Goal: Check status: Check status

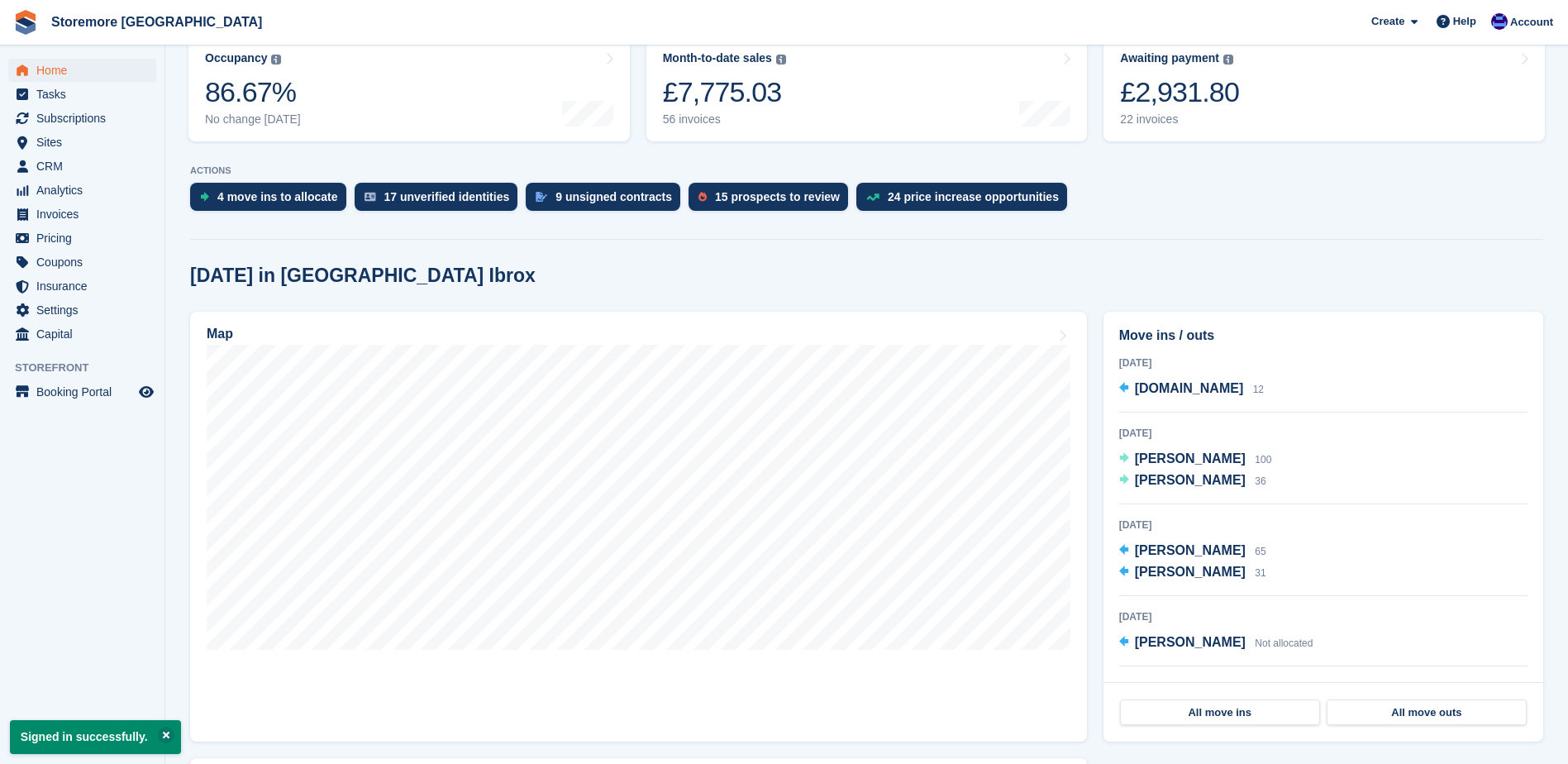
scroll to position [248, 0]
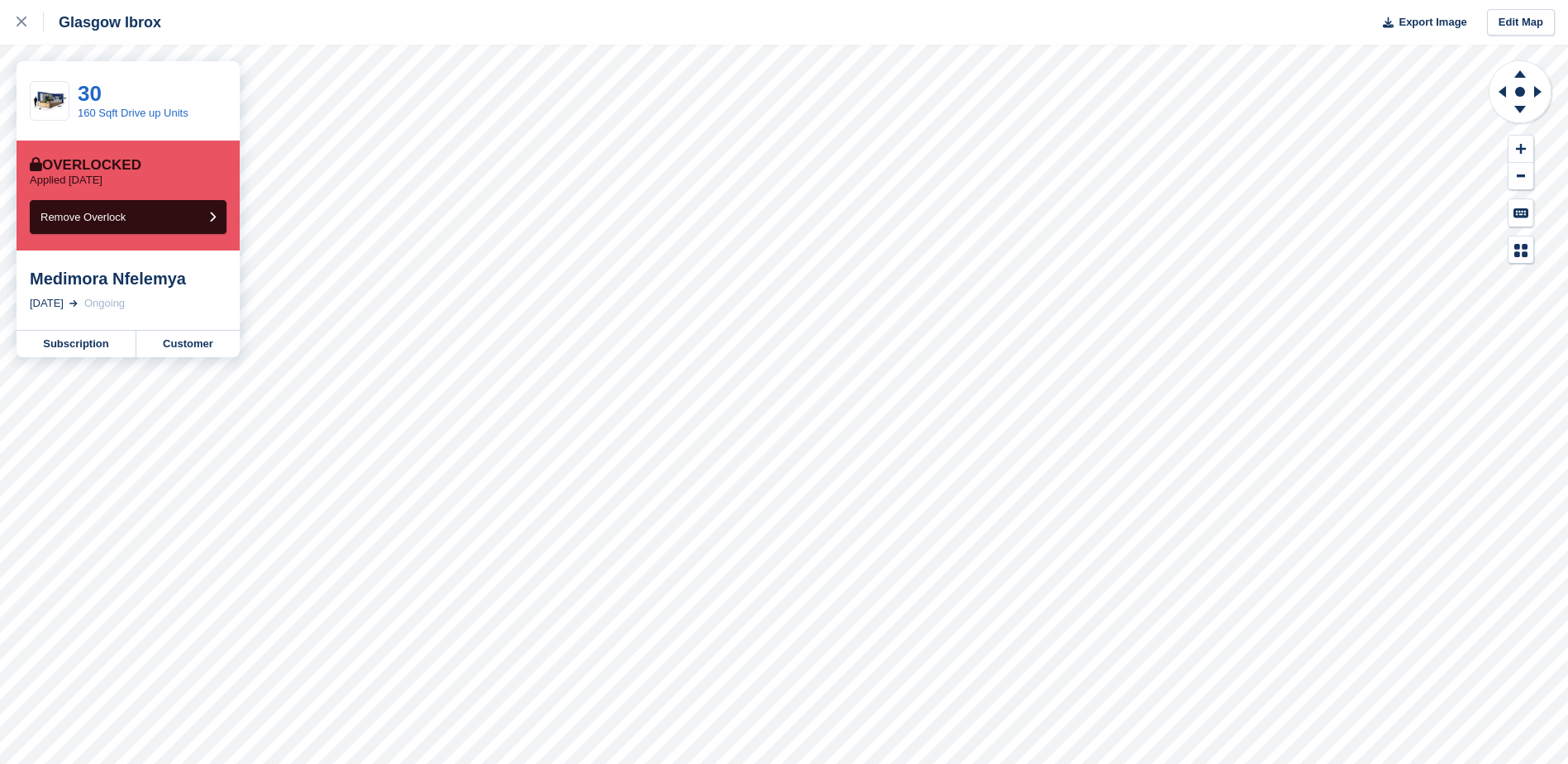
click at [146, 283] on div "Medimora Nfelemya" at bounding box center [128, 278] width 197 height 20
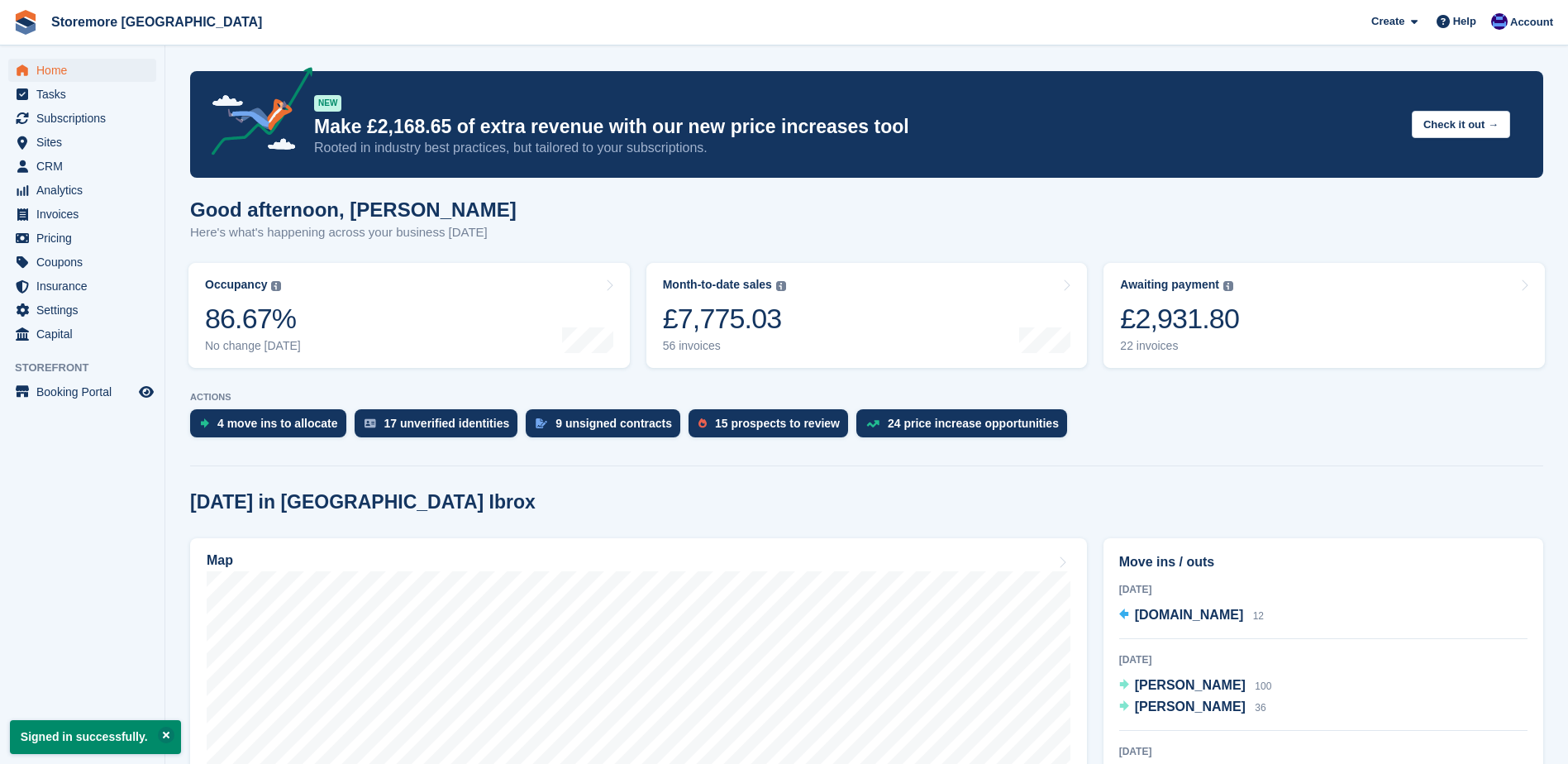
scroll to position [248, 0]
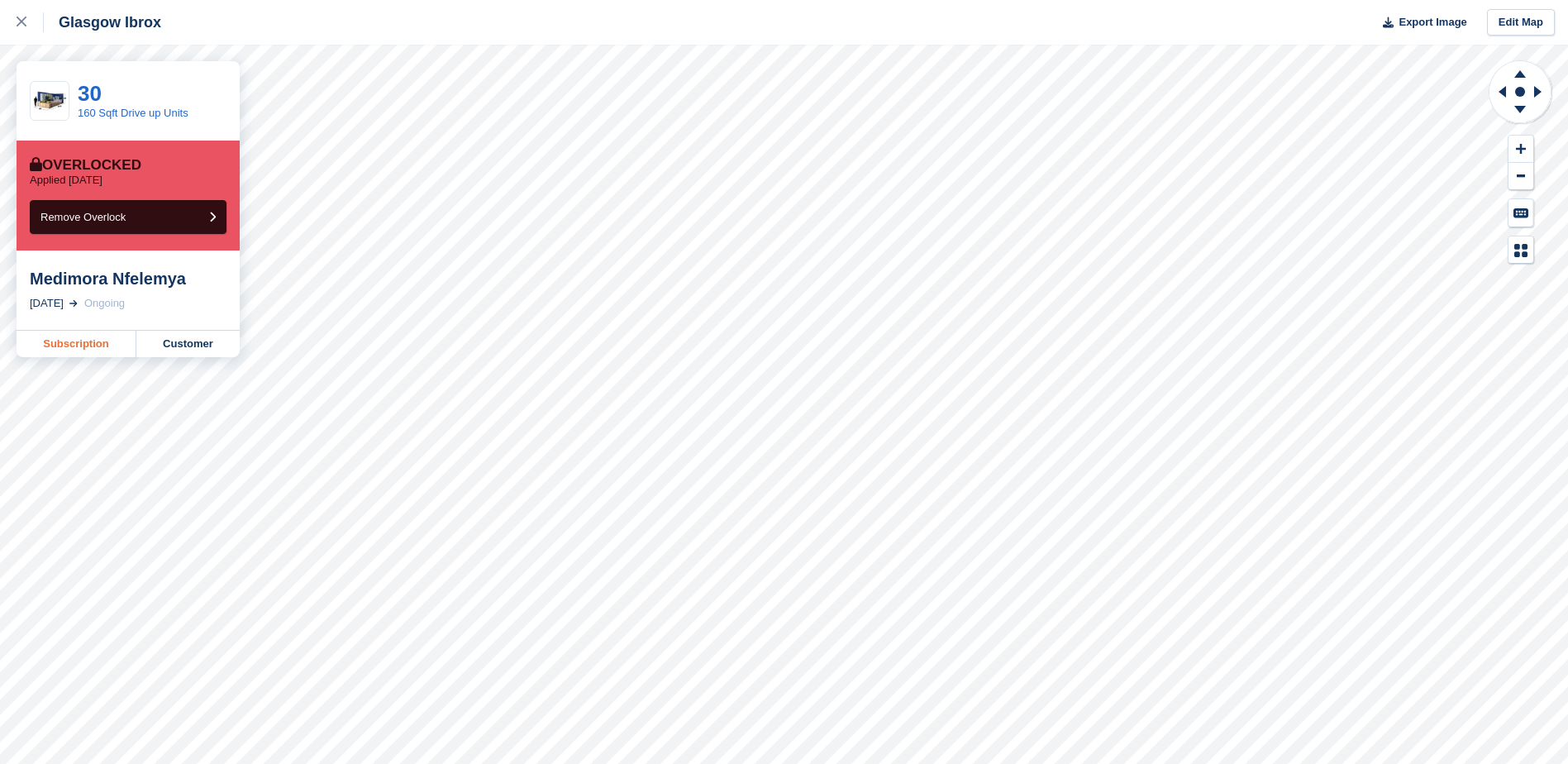
click at [73, 349] on link "Subscription" at bounding box center [77, 344] width 120 height 27
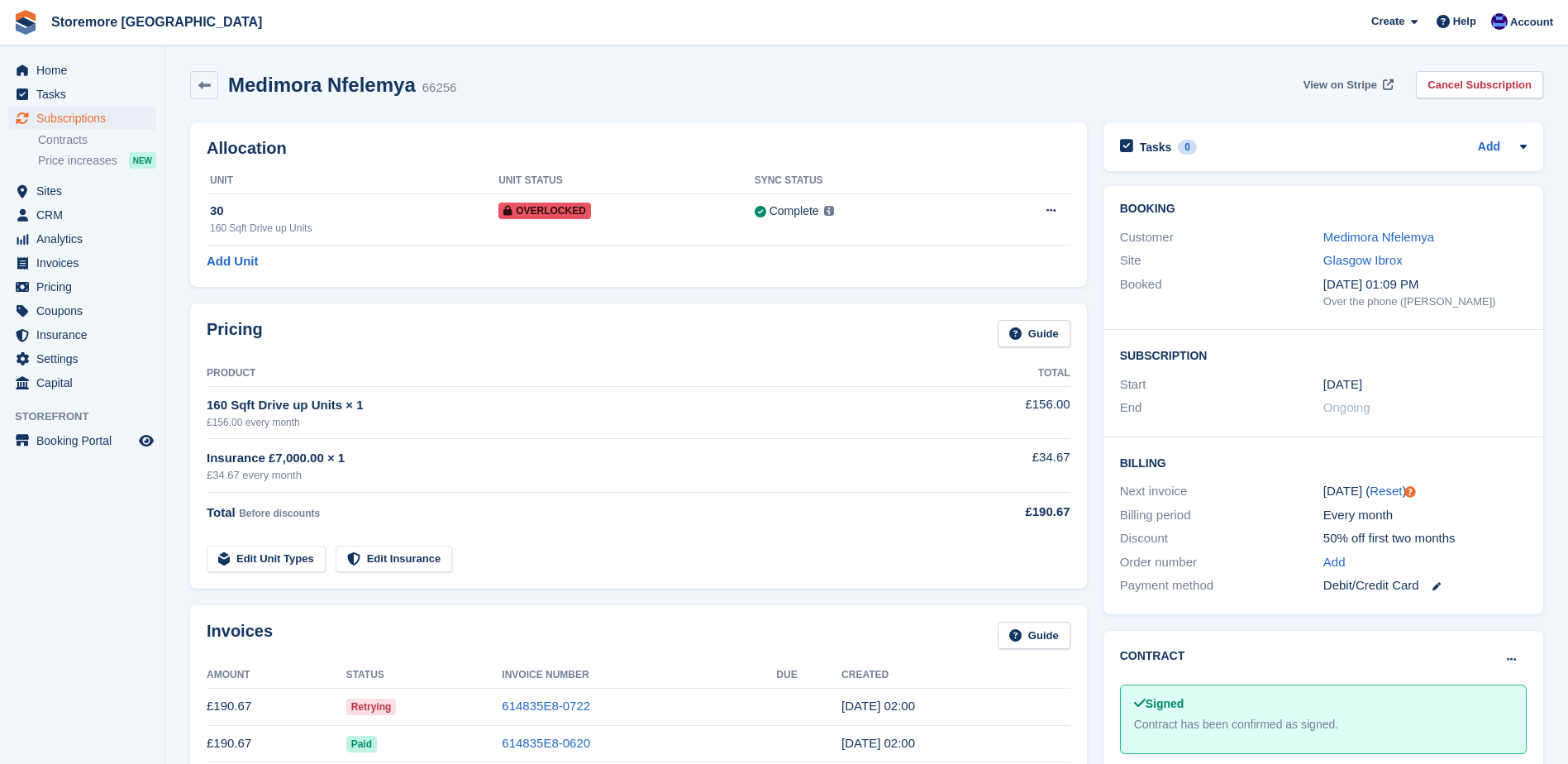
click at [1337, 92] on link "View on Stripe" at bounding box center [1346, 84] width 100 height 27
click at [557, 703] on link "614835E8-0722" at bounding box center [546, 705] width 88 height 14
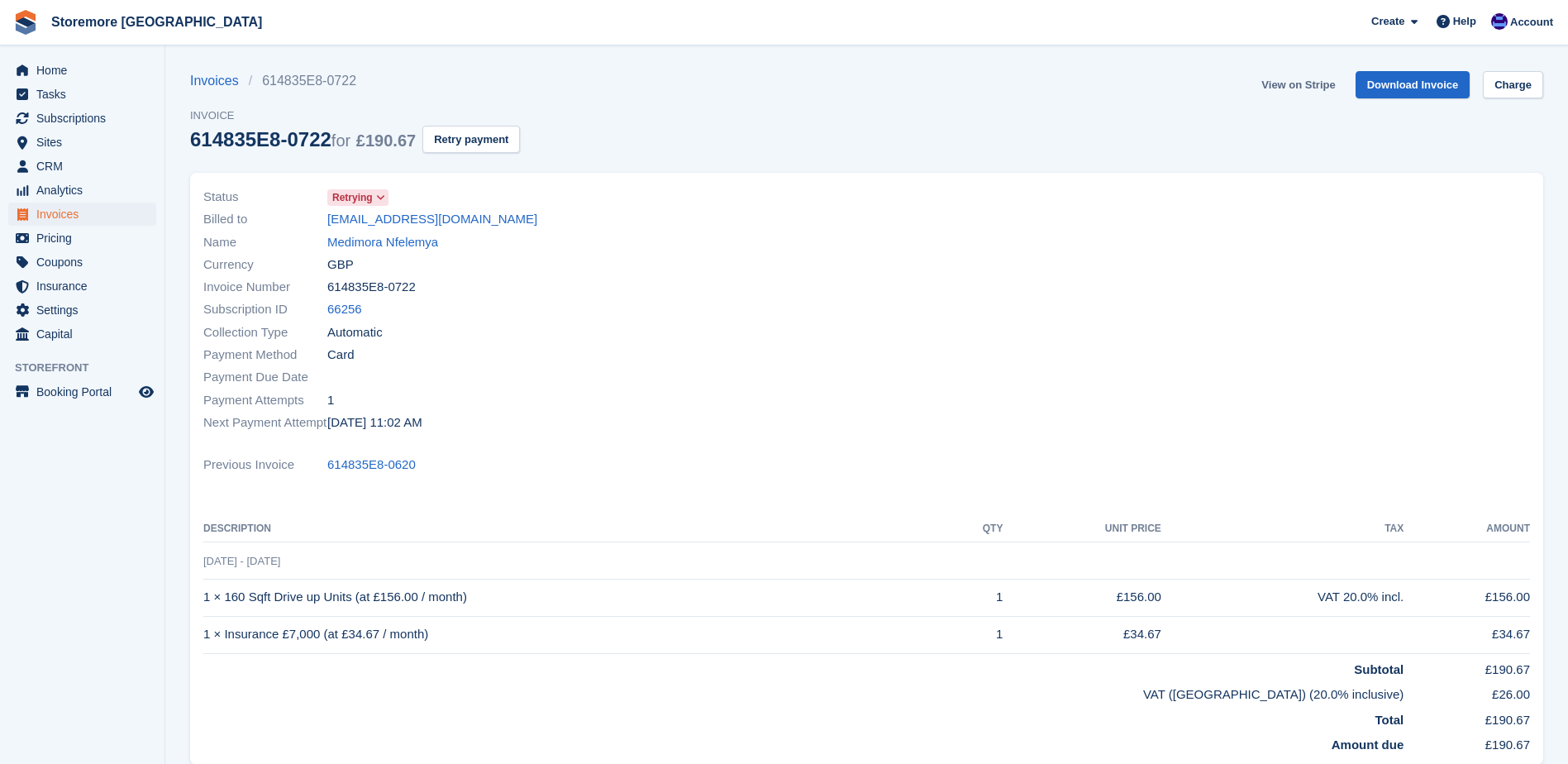
click at [1307, 89] on link "View on Stripe" at bounding box center [1298, 84] width 86 height 27
